Goal: Information Seeking & Learning: Learn about a topic

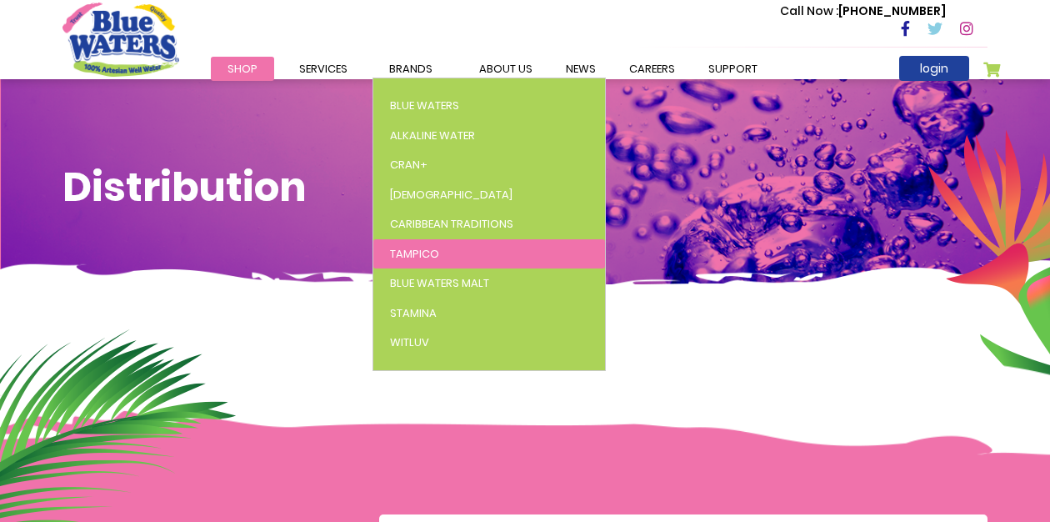
click at [418, 250] on span "Tampico" at bounding box center [414, 254] width 49 height 16
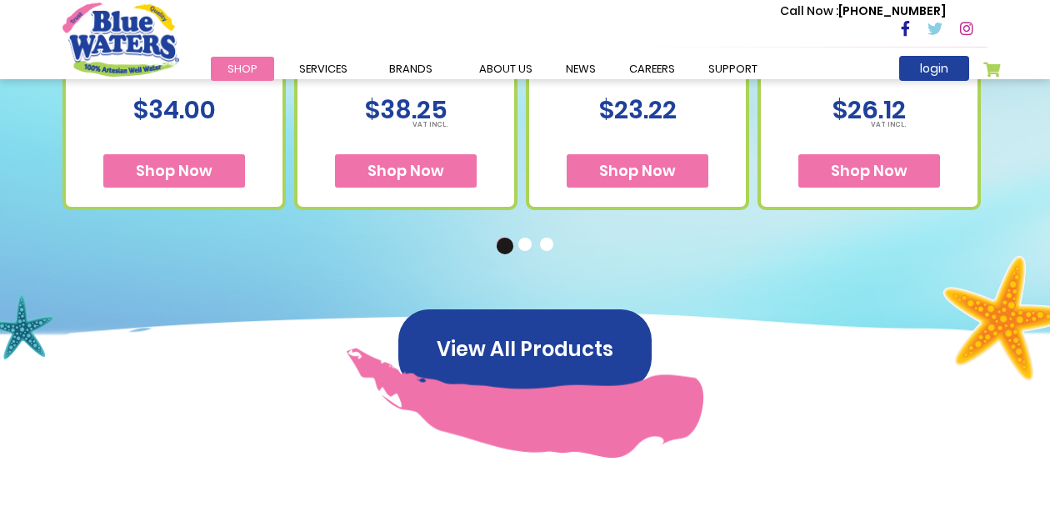
scroll to position [1022, 0]
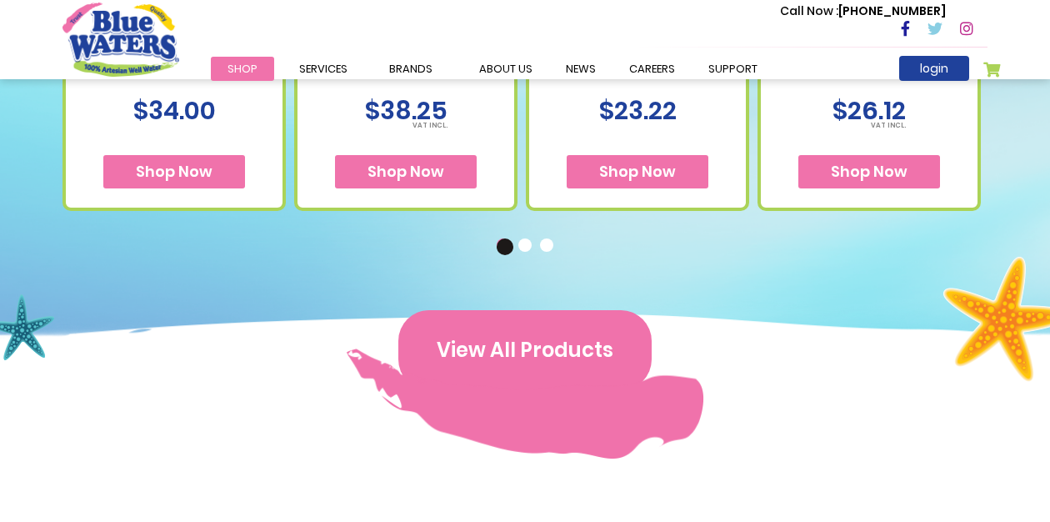
click at [527, 352] on button "View All Products" at bounding box center [524, 350] width 253 height 80
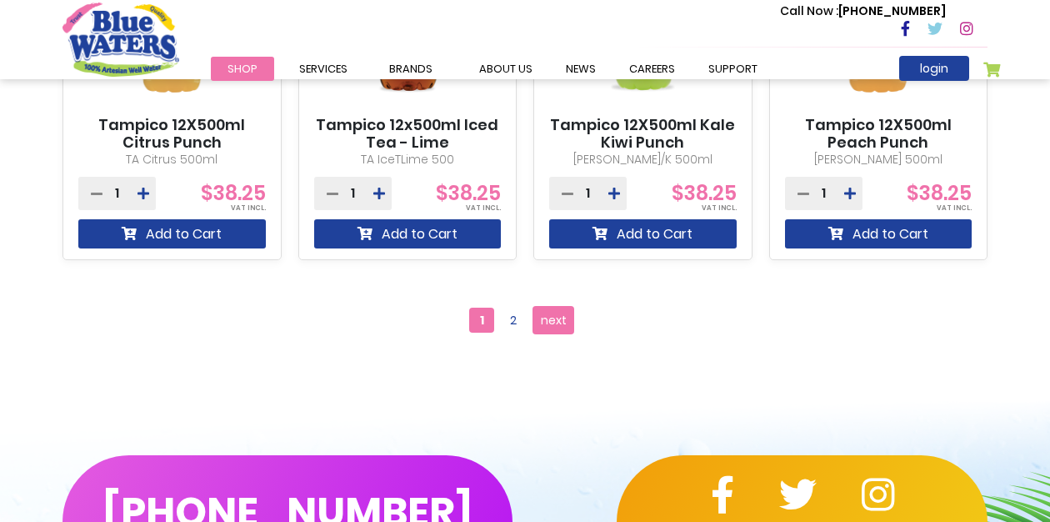
scroll to position [1555, 0]
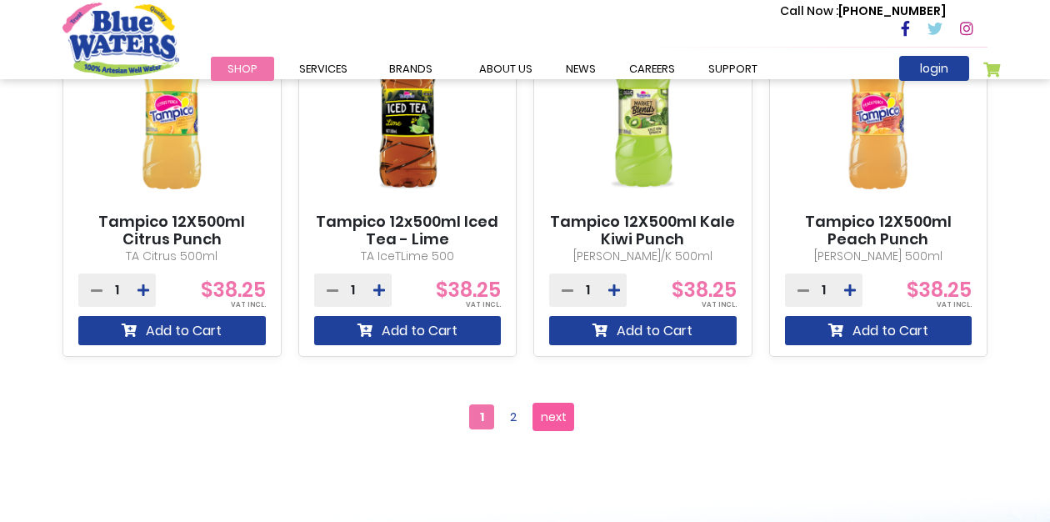
click at [555, 422] on span "next" at bounding box center [554, 416] width 26 height 25
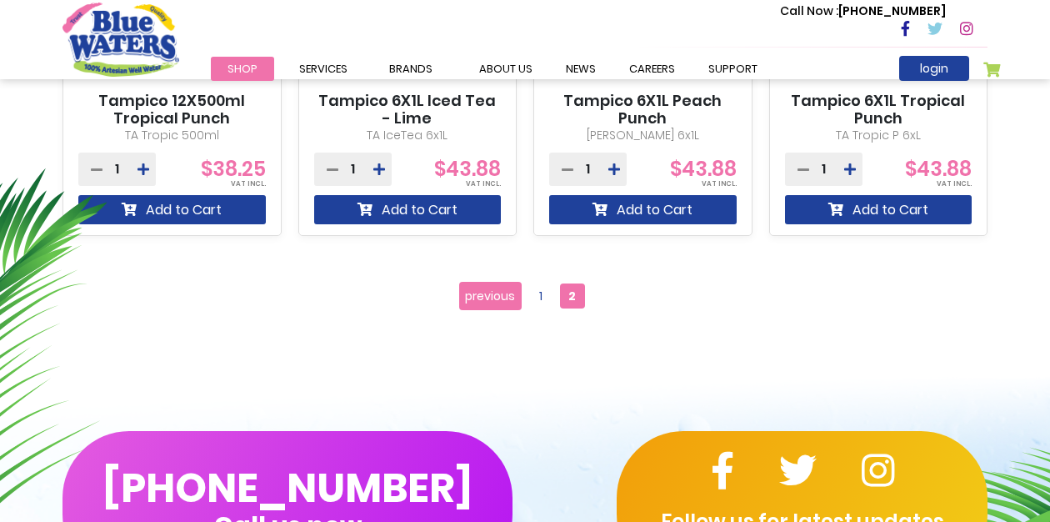
scroll to position [816, 0]
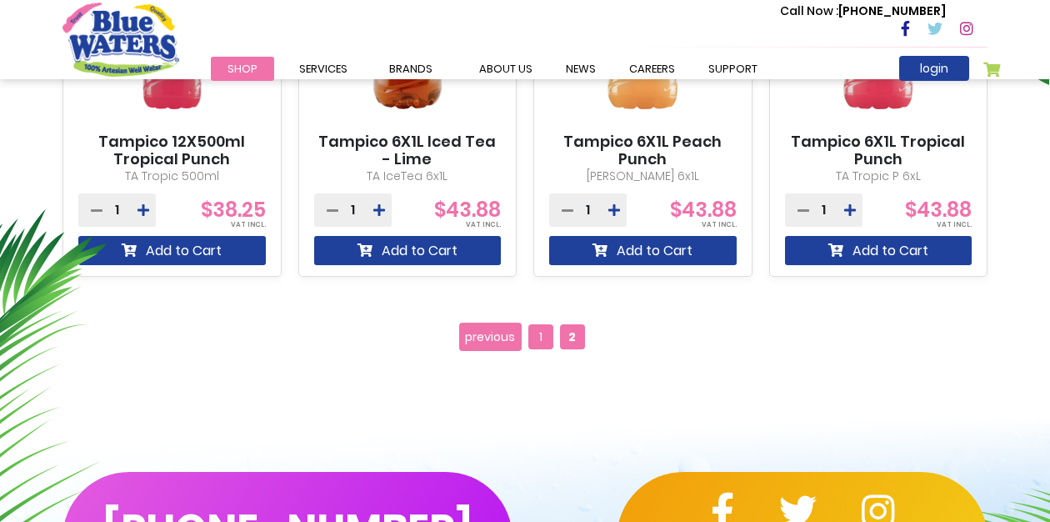
click at [543, 340] on span "1" at bounding box center [540, 336] width 25 height 25
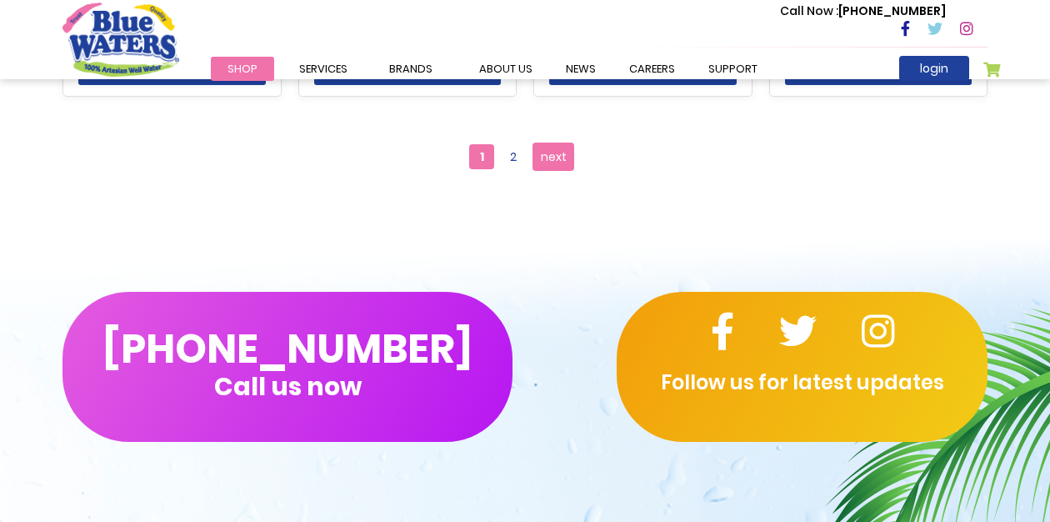
scroll to position [1807, 0]
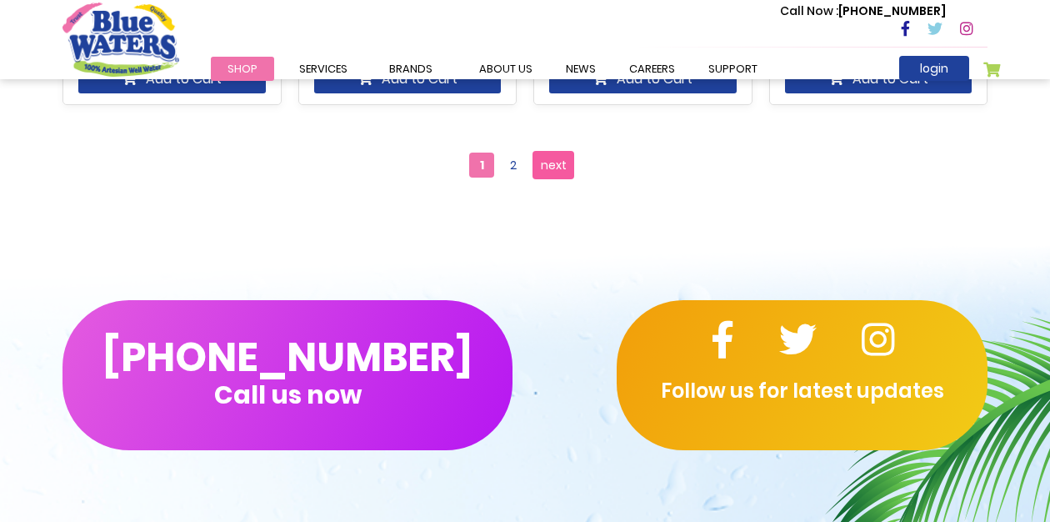
click at [551, 169] on span "next" at bounding box center [554, 164] width 26 height 25
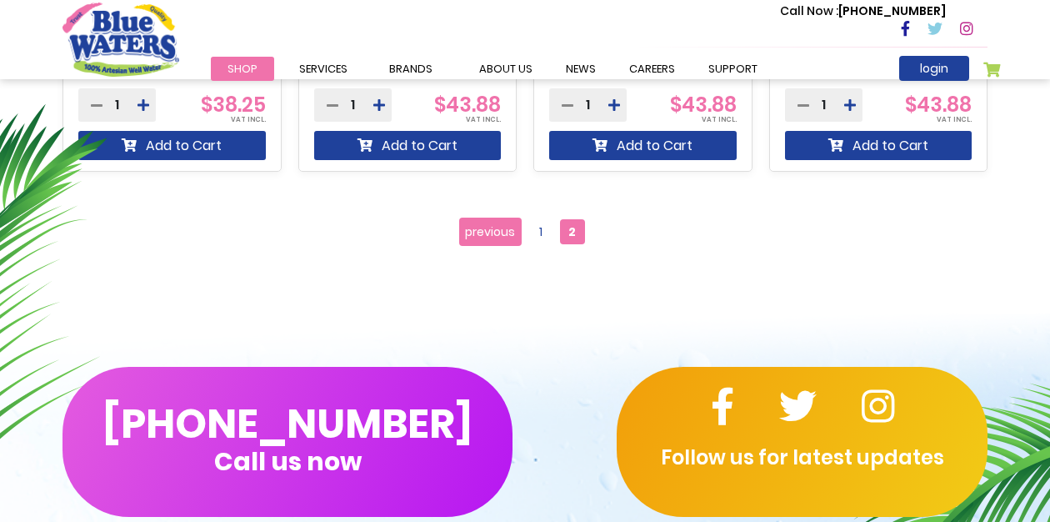
scroll to position [907, 0]
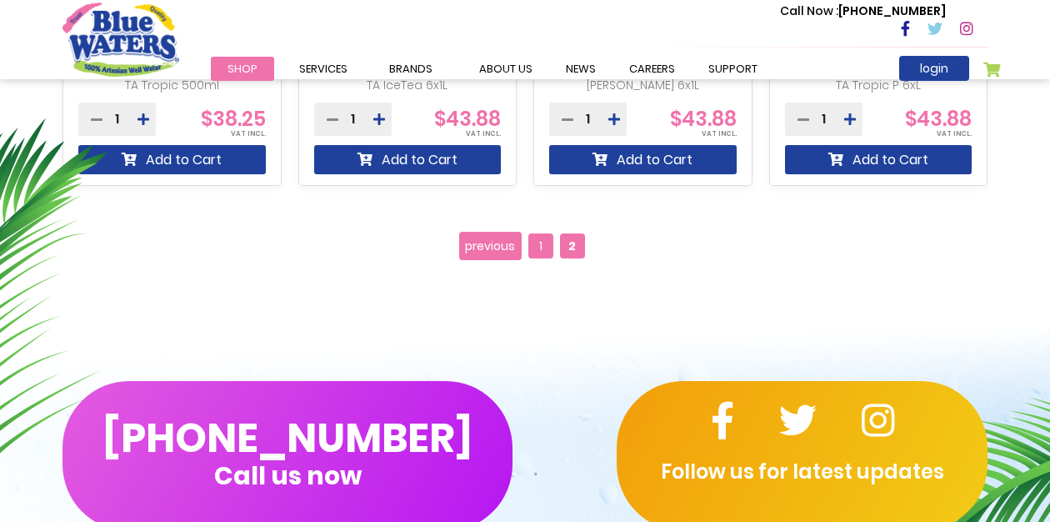
click at [536, 242] on span "1" at bounding box center [540, 245] width 25 height 25
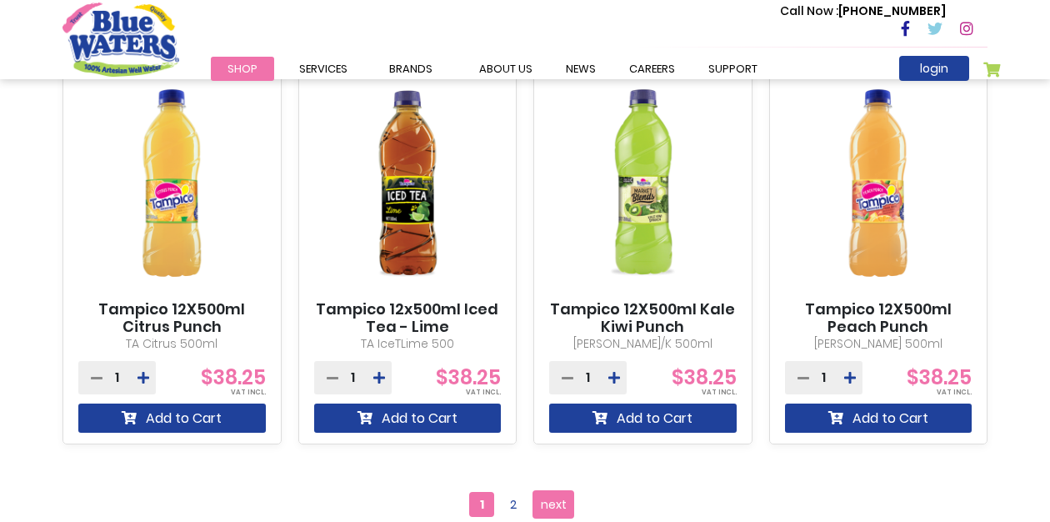
scroll to position [1472, 0]
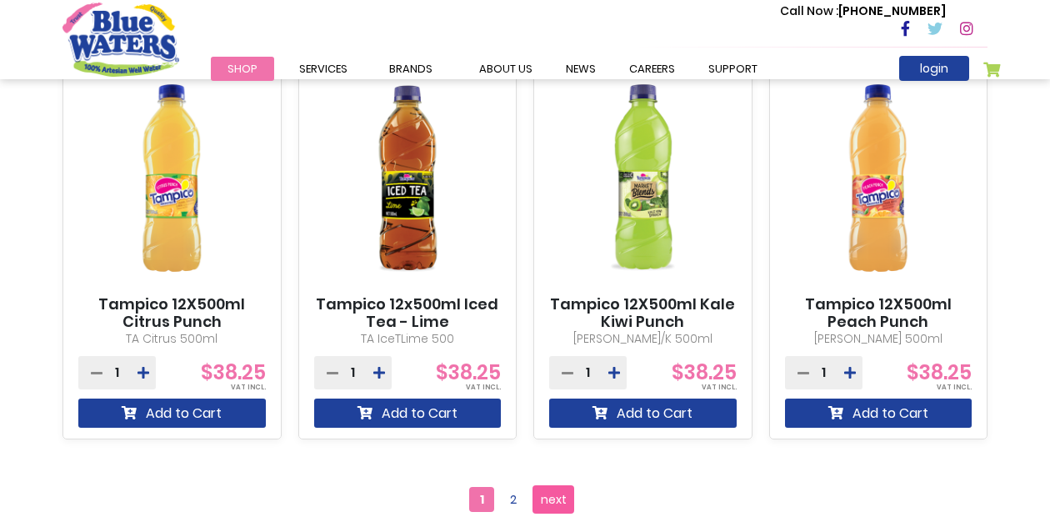
click at [554, 502] on span "next" at bounding box center [554, 499] width 26 height 25
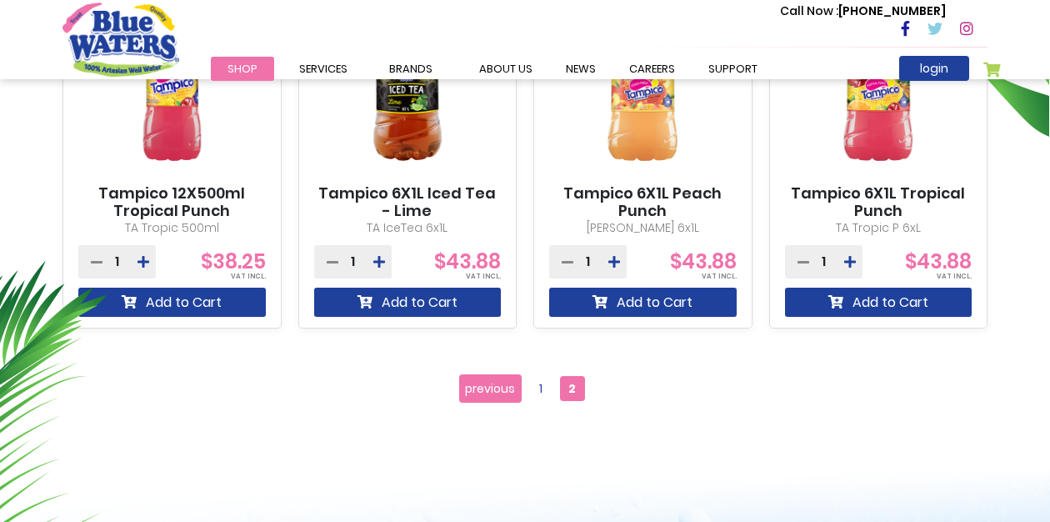
scroll to position [767, 0]
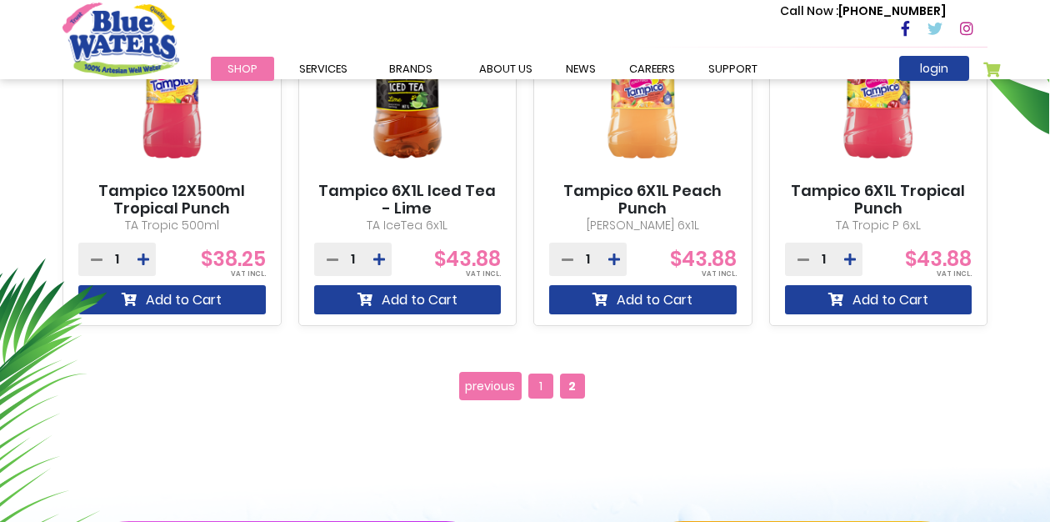
click at [537, 392] on span "1" at bounding box center [540, 385] width 25 height 25
click at [541, 387] on span "1" at bounding box center [540, 385] width 25 height 25
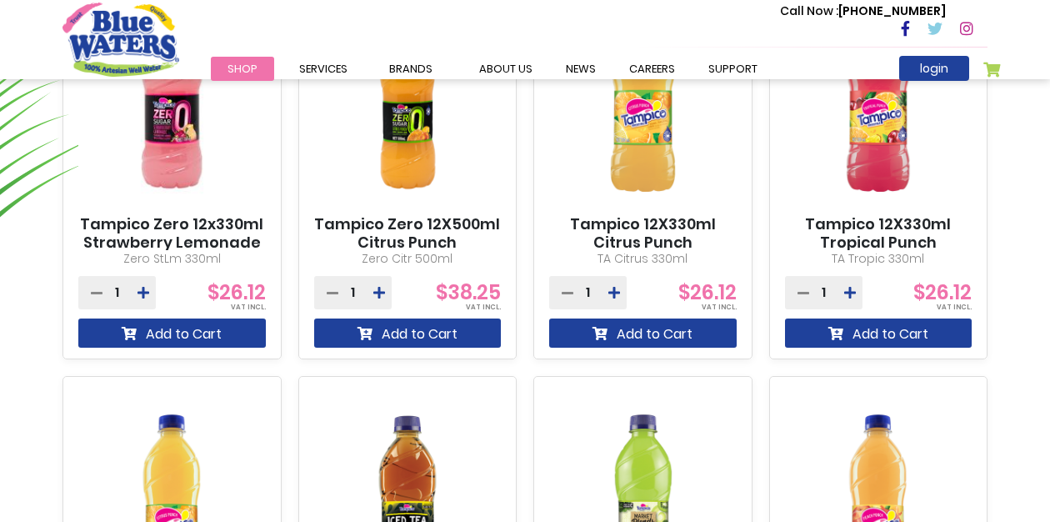
scroll to position [1139, 0]
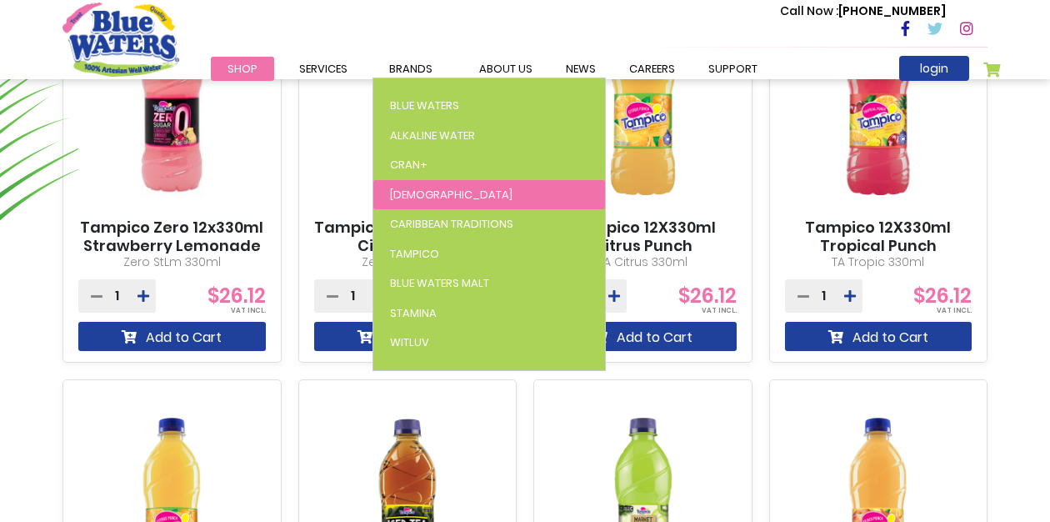
click at [406, 197] on span "[DEMOGRAPHIC_DATA]" at bounding box center [451, 195] width 122 height 16
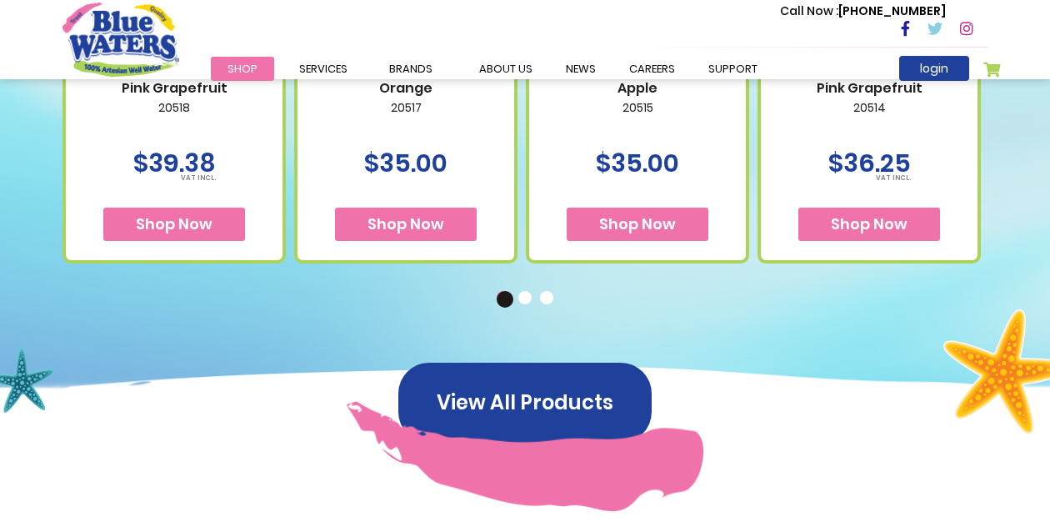
scroll to position [997, 0]
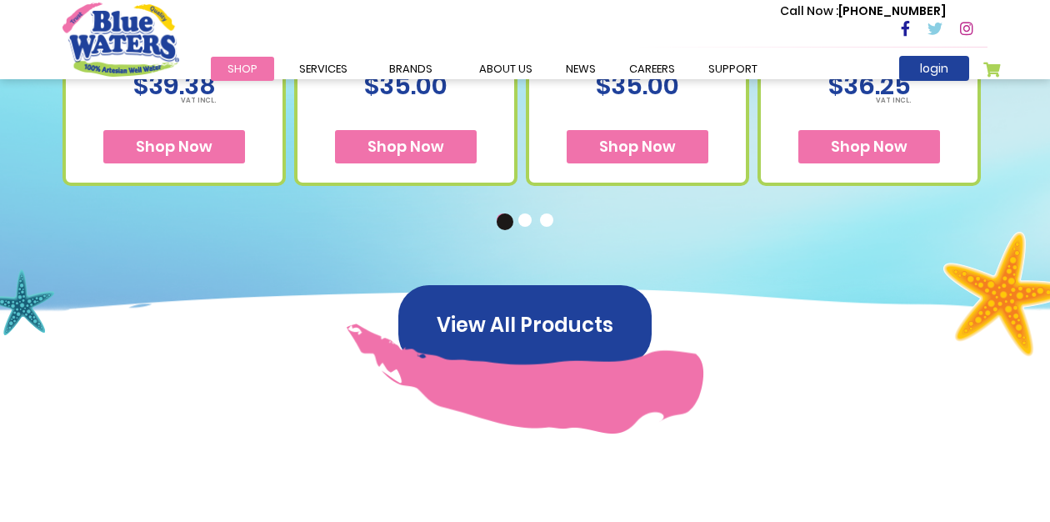
click at [527, 222] on button "2" at bounding box center [526, 221] width 17 height 17
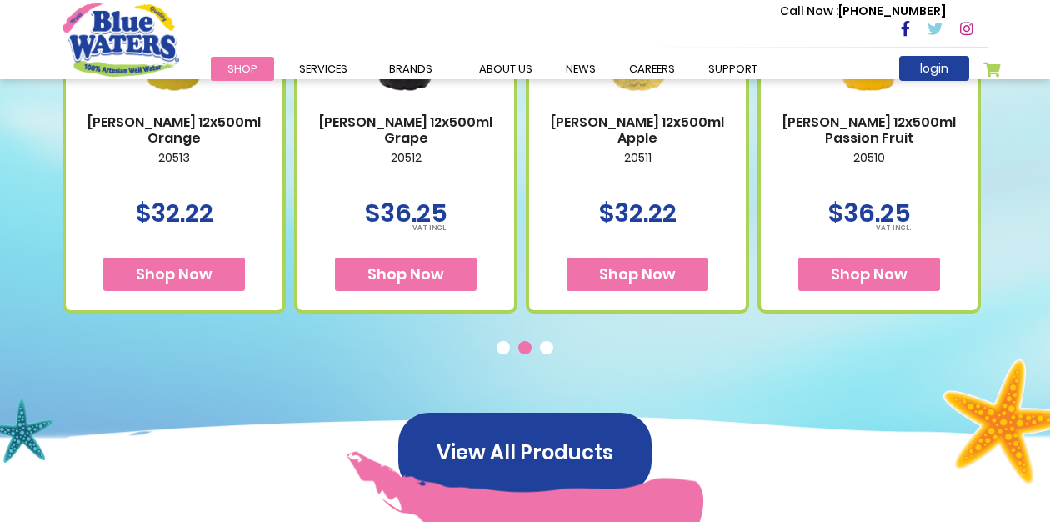
scroll to position [874, 0]
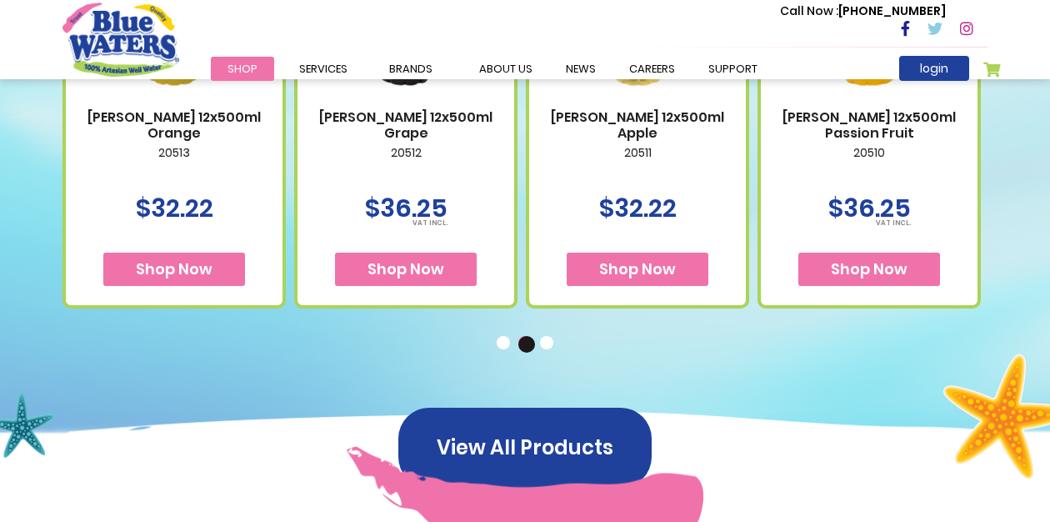
click at [546, 341] on button "3" at bounding box center [548, 344] width 17 height 17
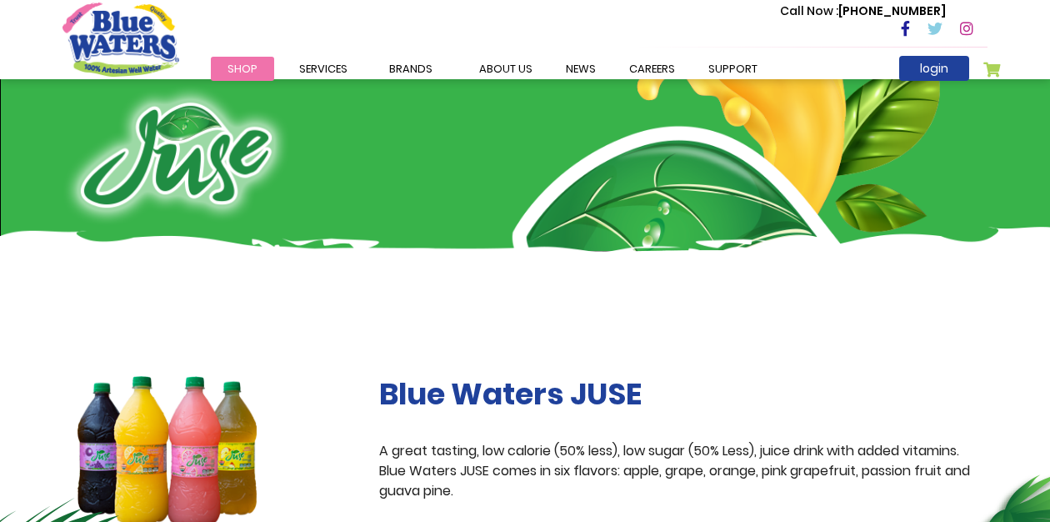
scroll to position [0, 0]
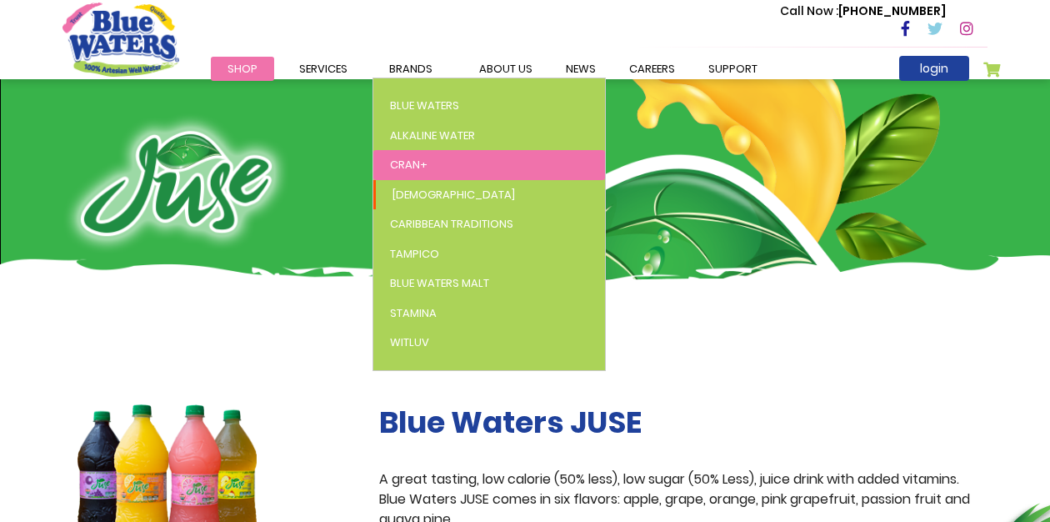
click at [417, 159] on span "Cran+" at bounding box center [408, 165] width 37 height 16
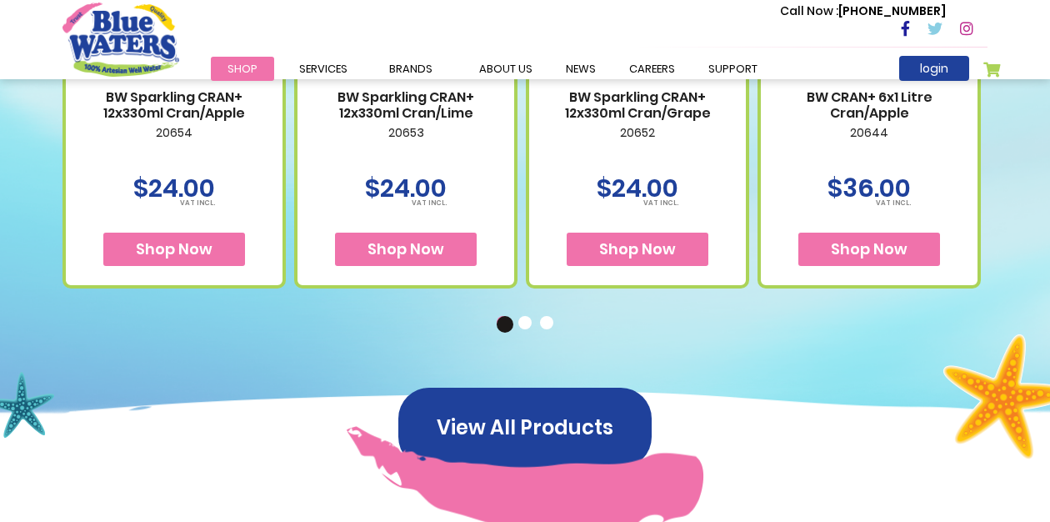
scroll to position [1169, 0]
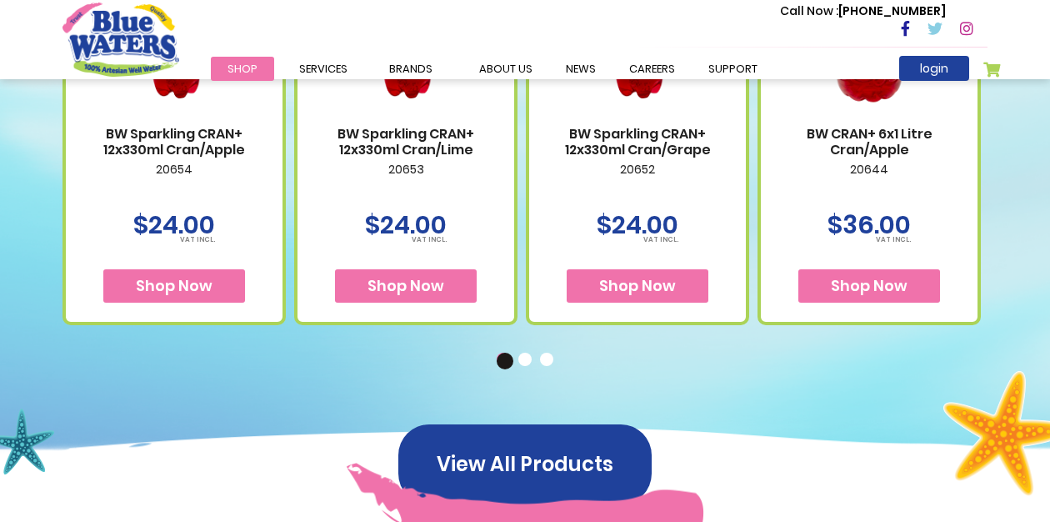
click at [529, 360] on button "2" at bounding box center [526, 360] width 17 height 17
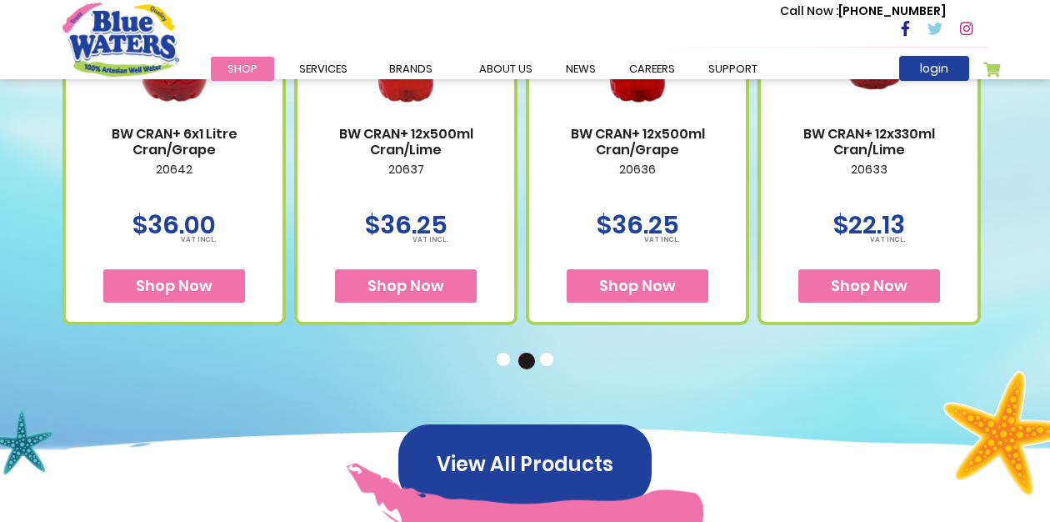
click at [546, 362] on button "3" at bounding box center [548, 360] width 17 height 17
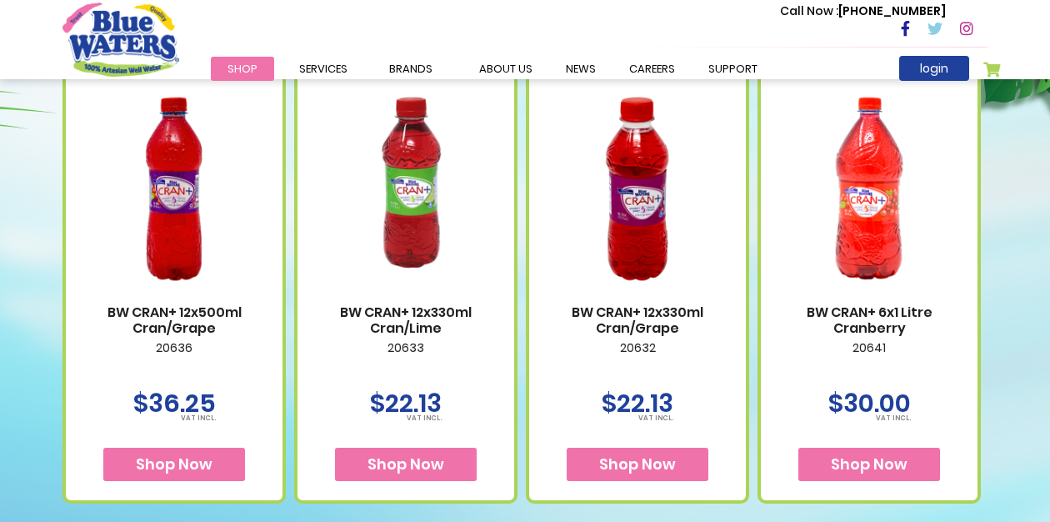
scroll to position [978, 0]
